Goal: Task Accomplishment & Management: Manage account settings

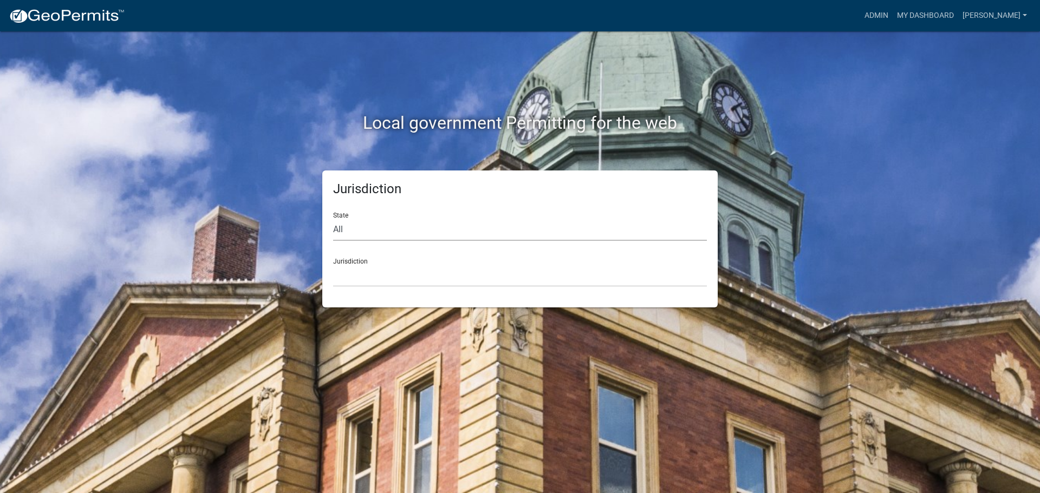
click at [379, 232] on select "All [US_STATE] [US_STATE] [US_STATE] [US_STATE] [US_STATE] [US_STATE] [US_STATE…" at bounding box center [520, 230] width 374 height 22
select select "[US_STATE]"
click at [333, 219] on select "All [US_STATE] [US_STATE] [US_STATE] [US_STATE] [US_STATE] [US_STATE] [US_STATE…" at bounding box center [520, 230] width 374 height 22
click at [354, 281] on select "[GEOGRAPHIC_DATA], [US_STATE] [GEOGRAPHIC_DATA], [US_STATE] [GEOGRAPHIC_DATA], …" at bounding box center [520, 276] width 374 height 22
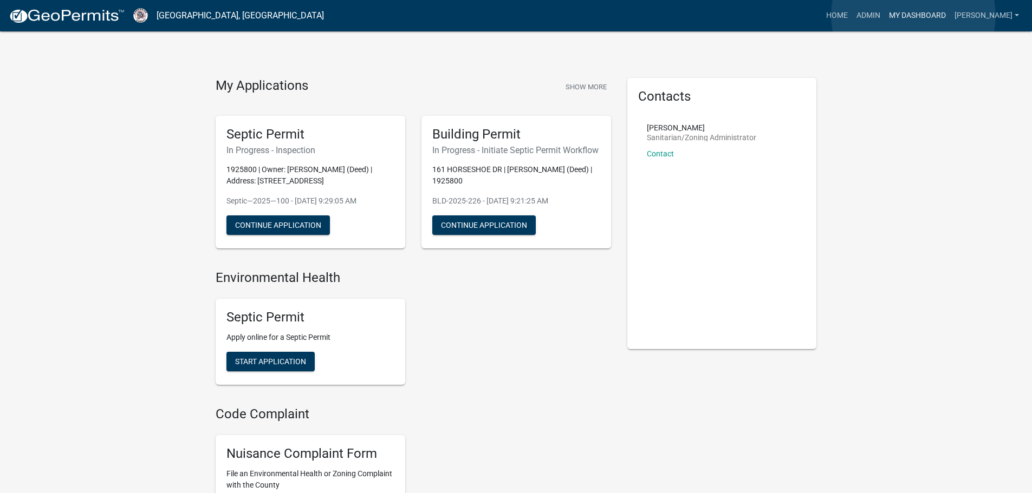
click at [913, 16] on link "My Dashboard" at bounding box center [917, 15] width 66 height 21
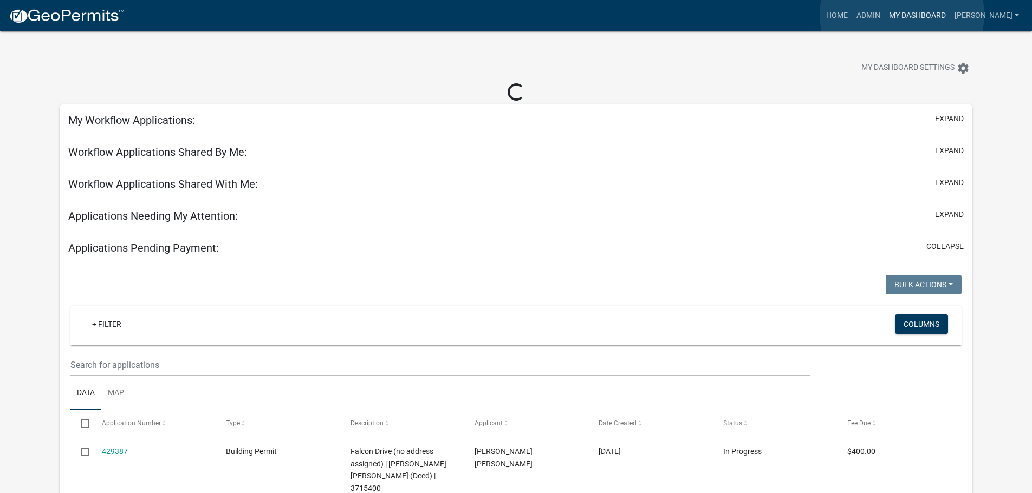
click at [902, 15] on link "My Dashboard" at bounding box center [917, 15] width 66 height 21
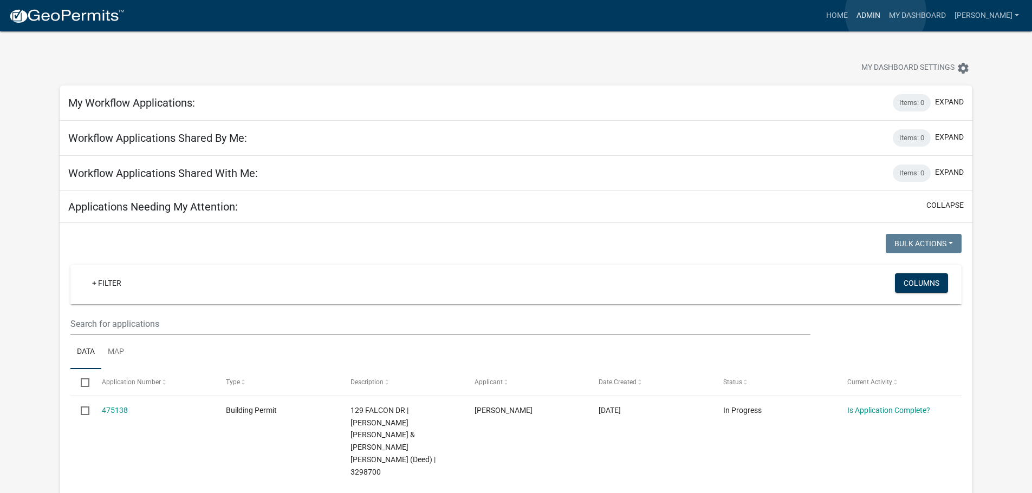
click at [884, 13] on link "Admin" at bounding box center [868, 15] width 32 height 21
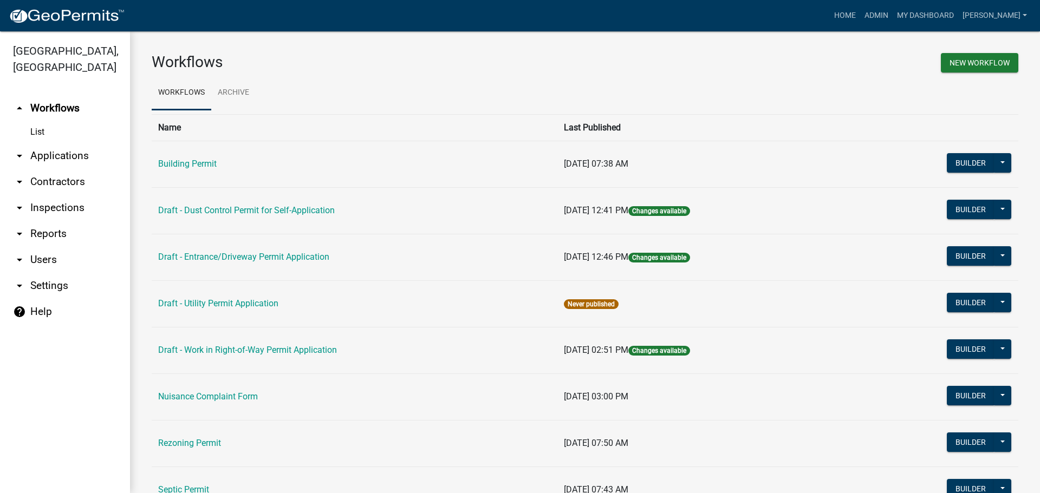
click at [35, 221] on link "arrow_drop_down Reports" at bounding box center [65, 234] width 130 height 26
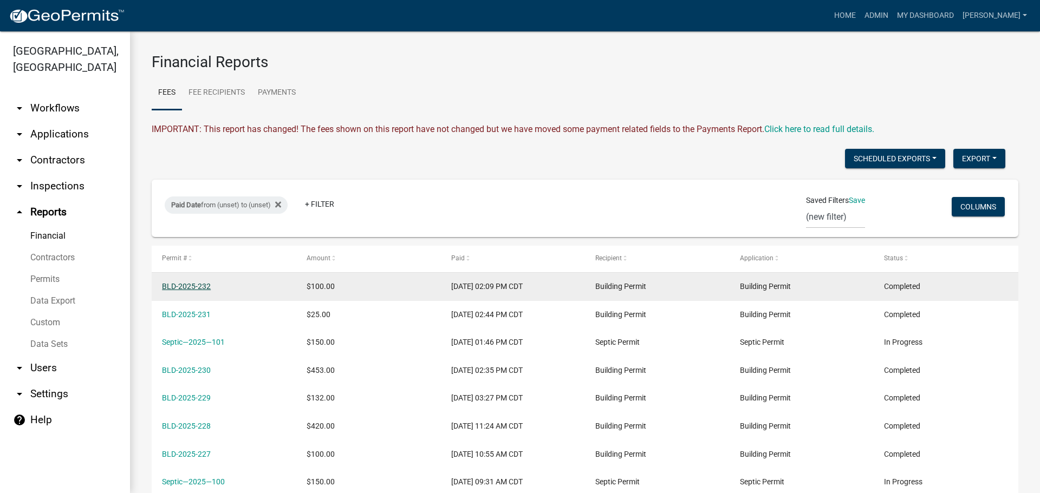
click at [182, 288] on link "BLD-2025-232" at bounding box center [186, 286] width 49 height 9
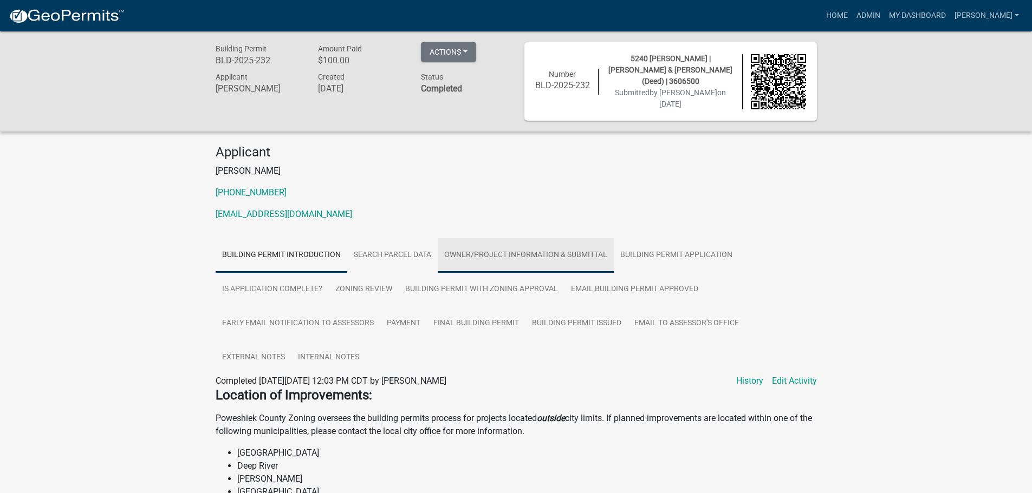
click at [487, 255] on link "Owner/Project Information & Submittal" at bounding box center [526, 255] width 176 height 35
